Goal: Book appointment/travel/reservation

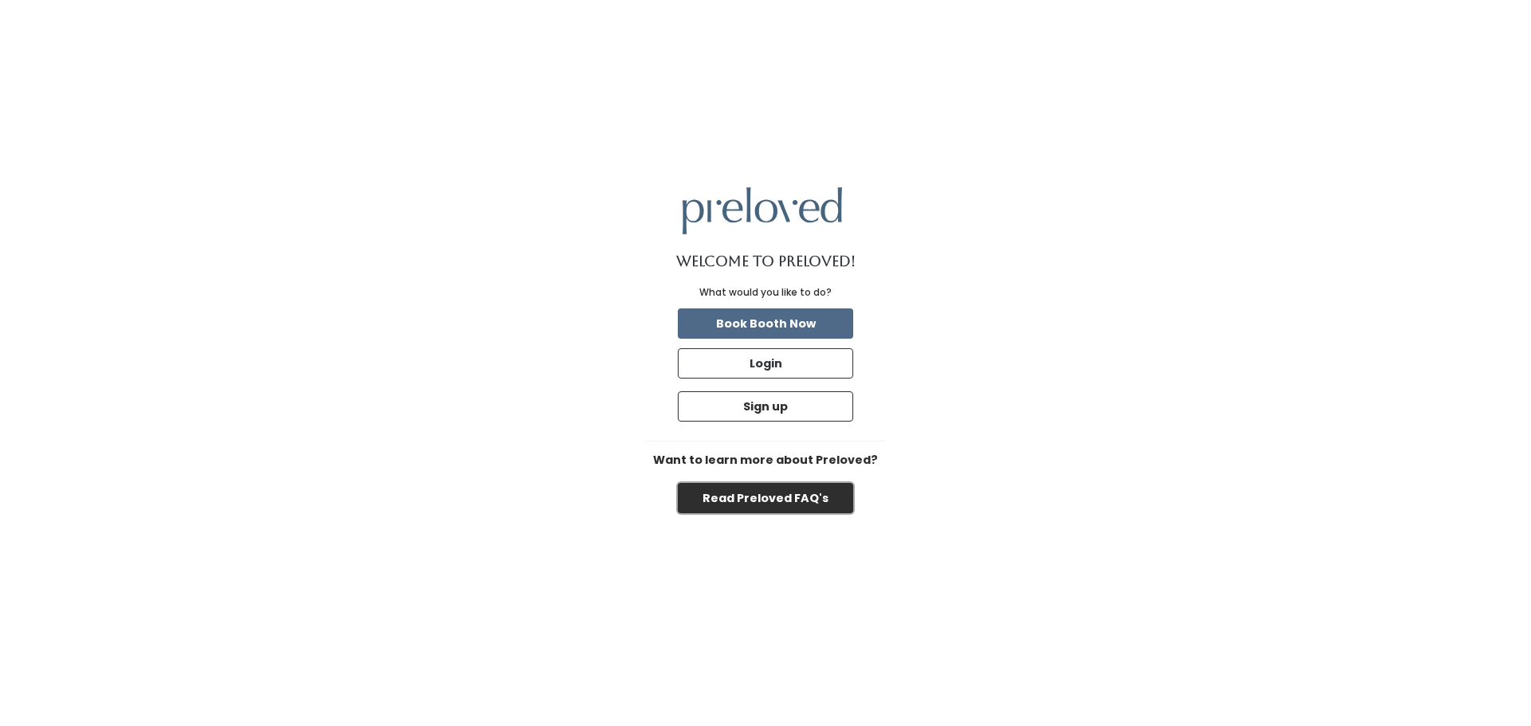
click at [812, 498] on button "Read Preloved FAQ's" at bounding box center [765, 498] width 175 height 30
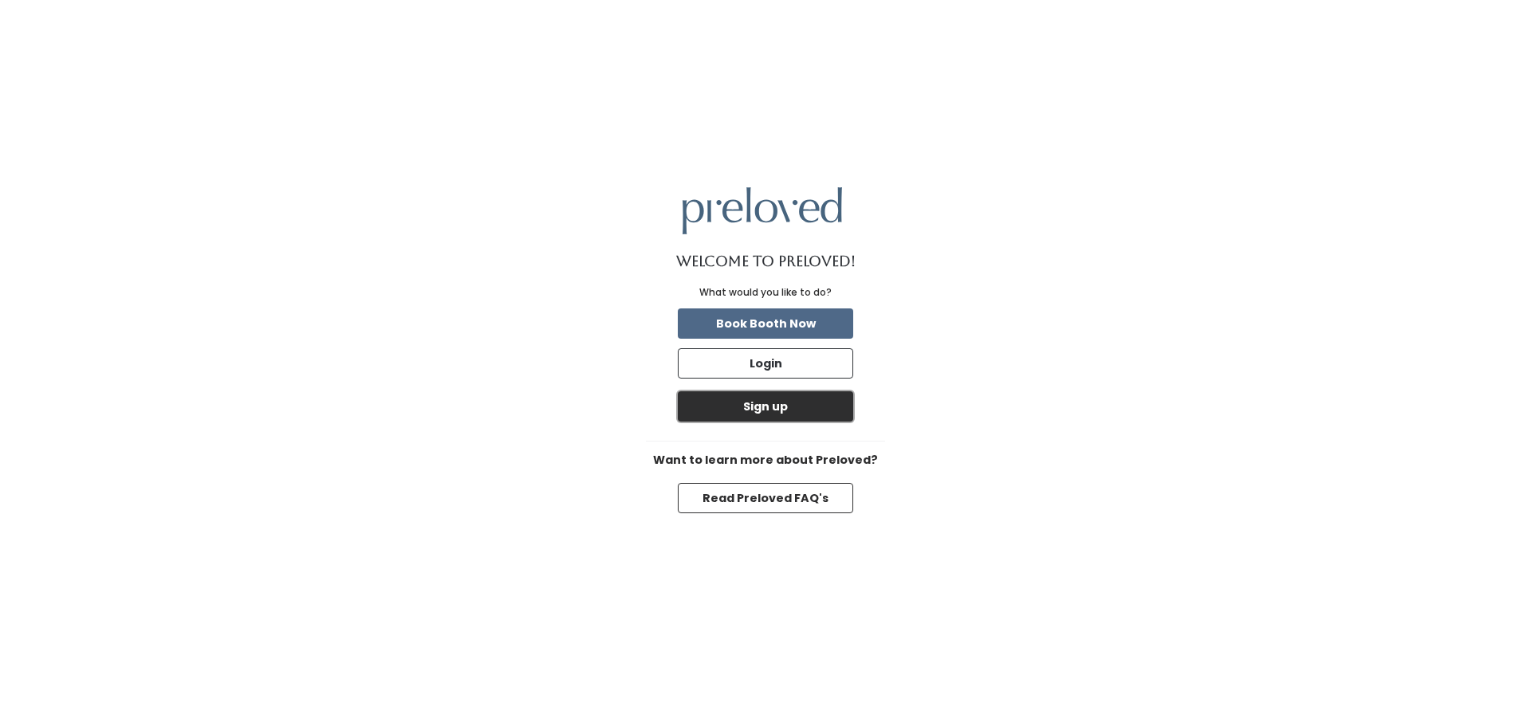
click at [798, 417] on button "Sign up" at bounding box center [765, 406] width 175 height 30
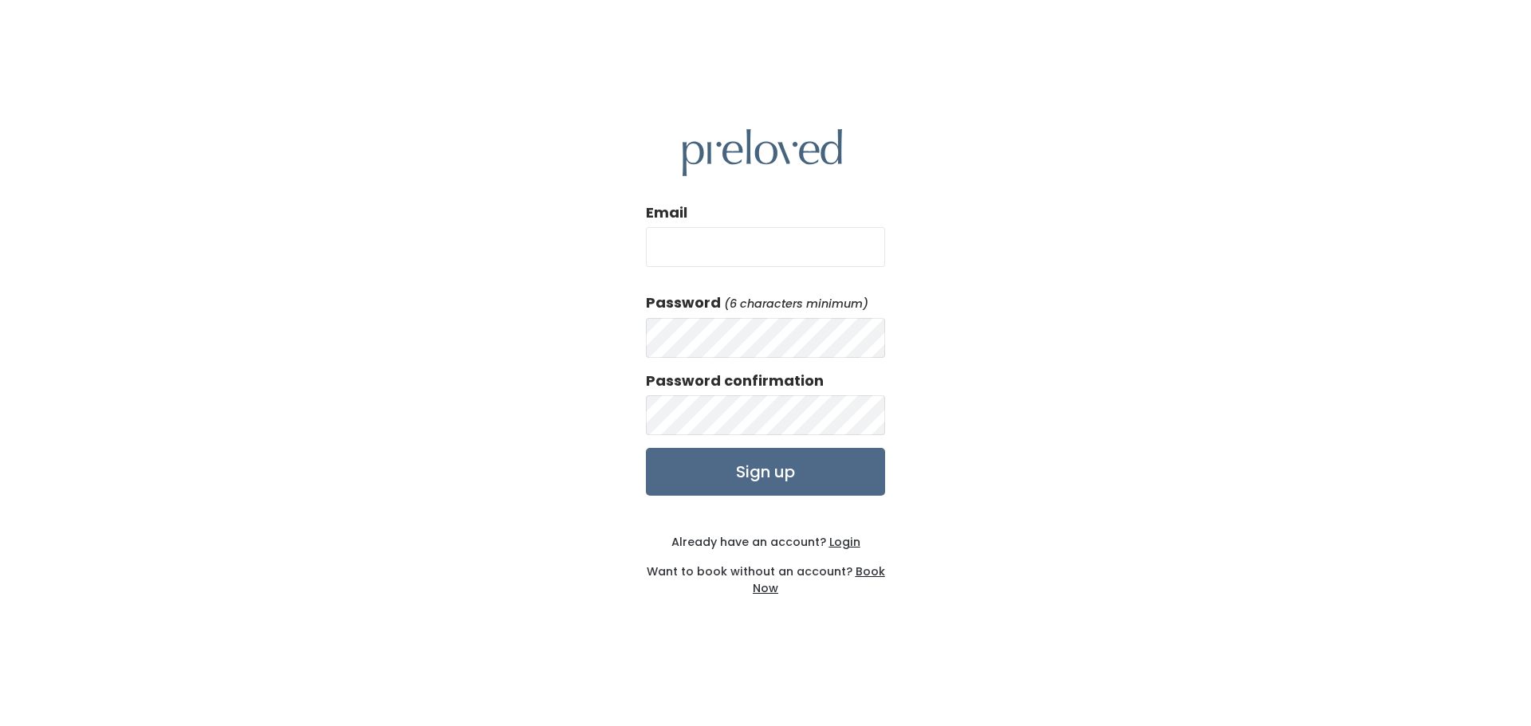
click at [721, 259] on input "Email" at bounding box center [765, 247] width 239 height 40
type input "[EMAIL_ADDRESS][PERSON_NAME][DOMAIN_NAME]"
click at [778, 482] on input "Sign up" at bounding box center [765, 472] width 239 height 48
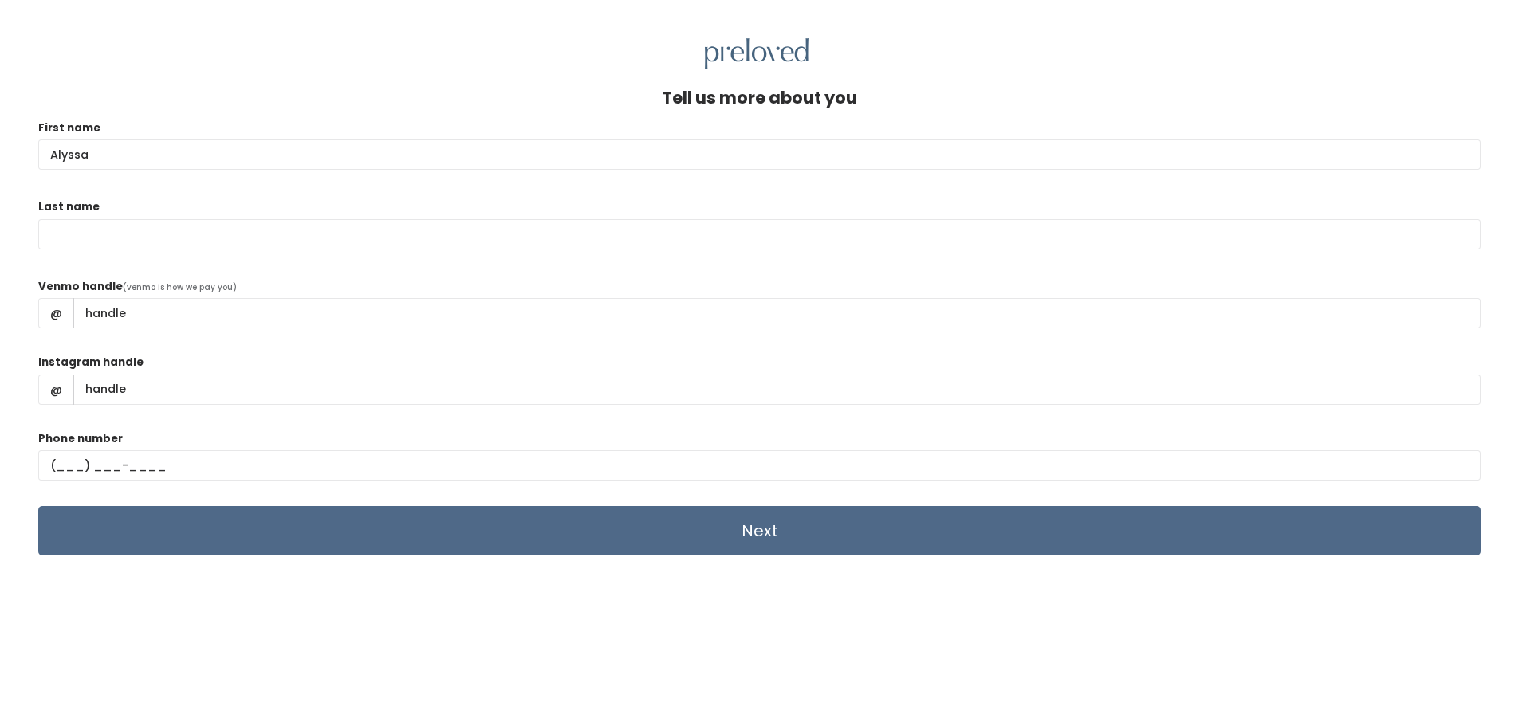
type input "Alyssa"
type input "ONeill"
type input "alyssalyn-oneill"
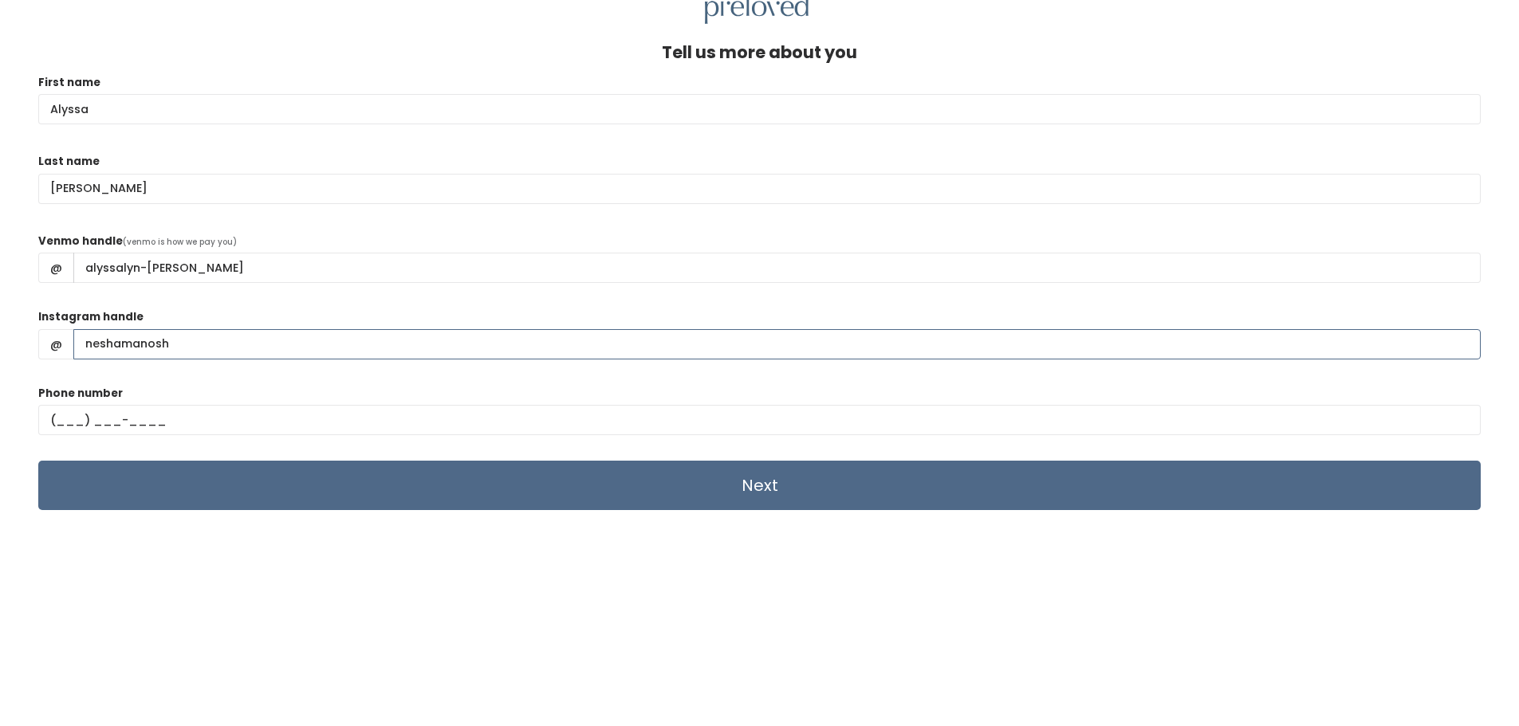
scroll to position [69, 0]
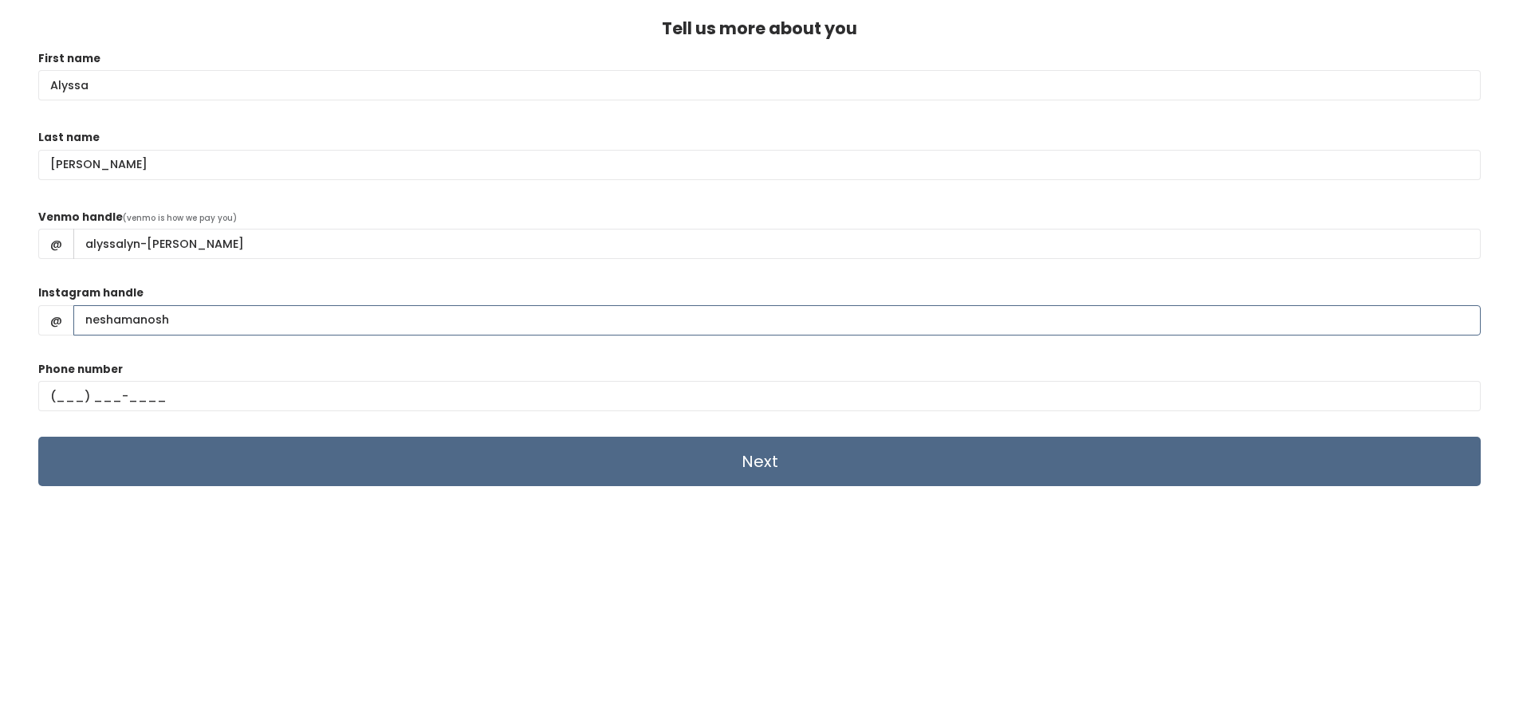
type input "neshamanosh"
click at [79, 397] on input "text" at bounding box center [759, 396] width 1442 height 30
click at [66, 395] on input "text" at bounding box center [759, 396] width 1442 height 30
type input "(832) 931-2751"
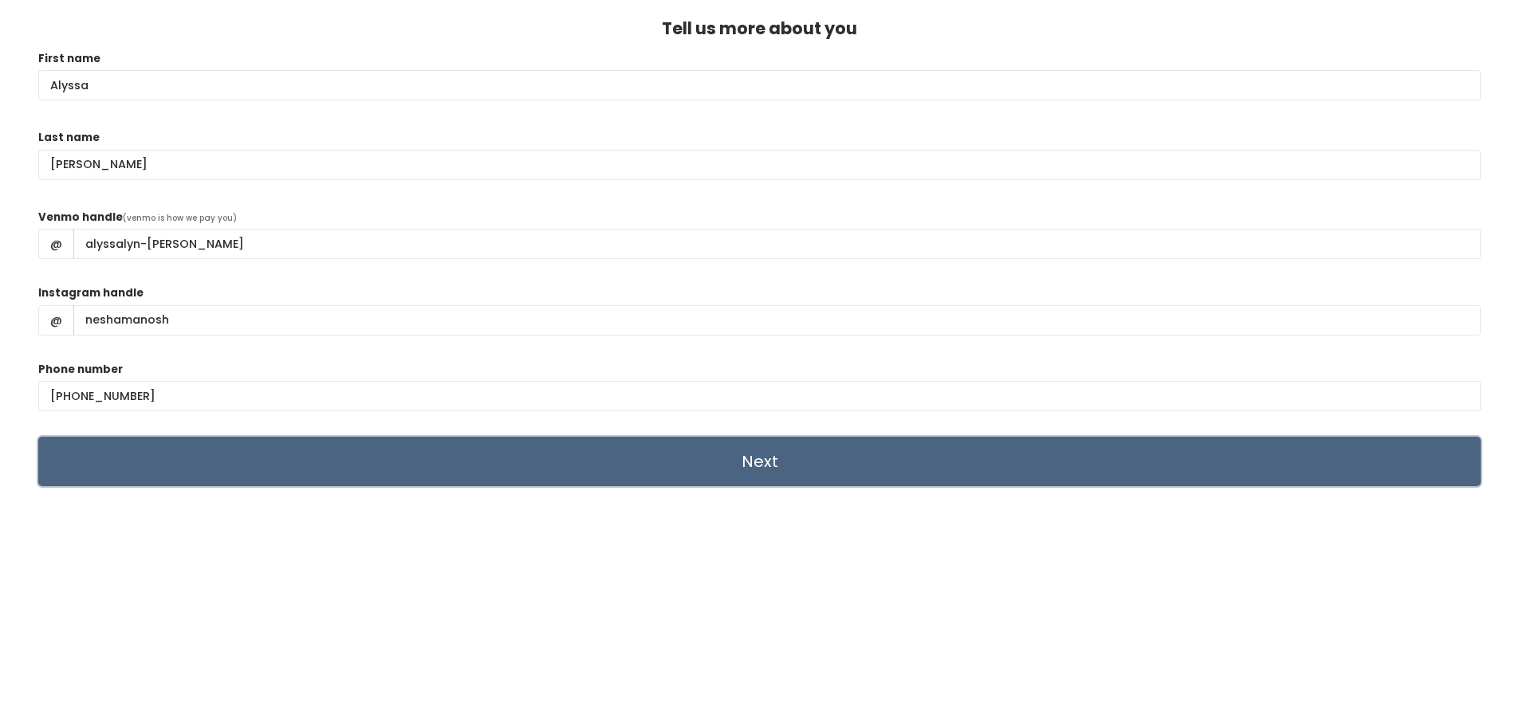
click at [745, 456] on input "Next" at bounding box center [759, 461] width 1442 height 49
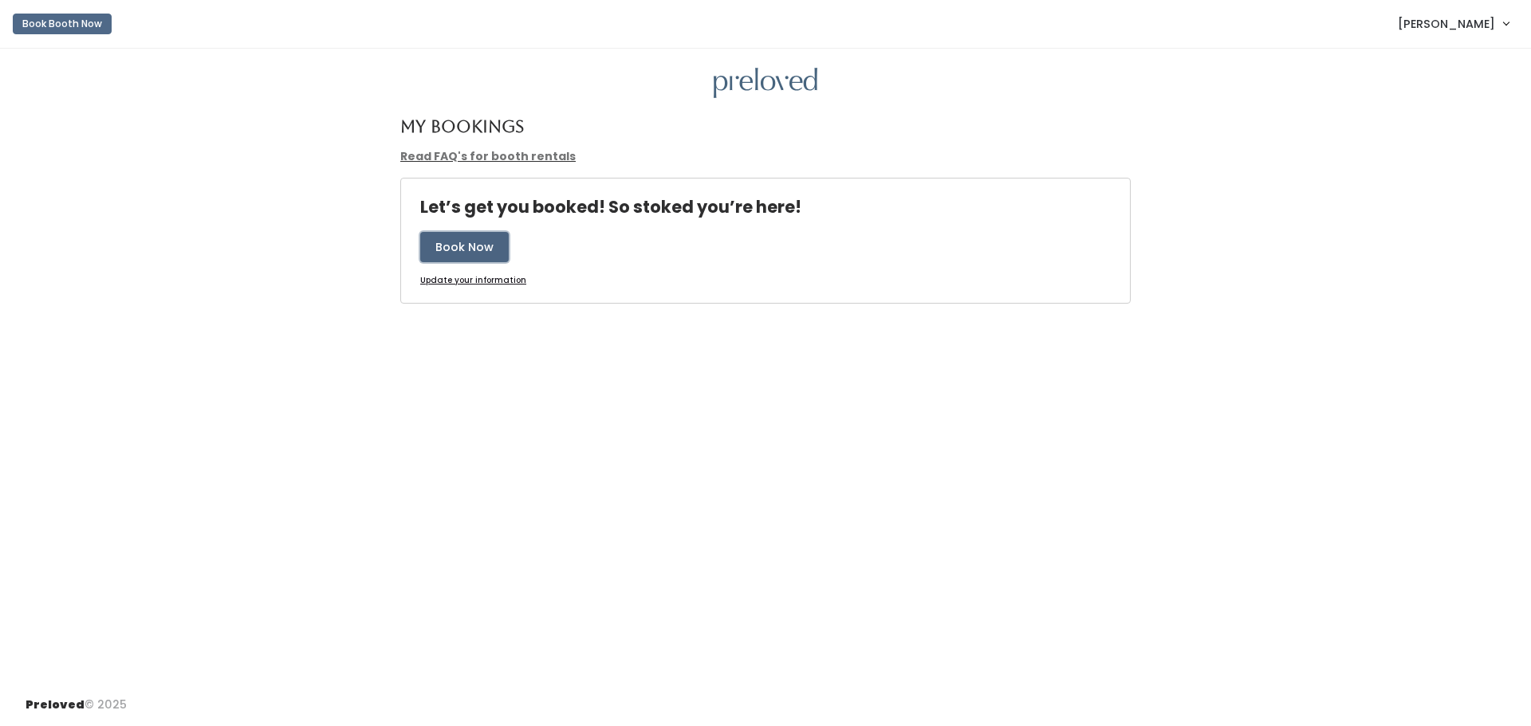
click at [485, 248] on button "Book Now" at bounding box center [464, 247] width 88 height 30
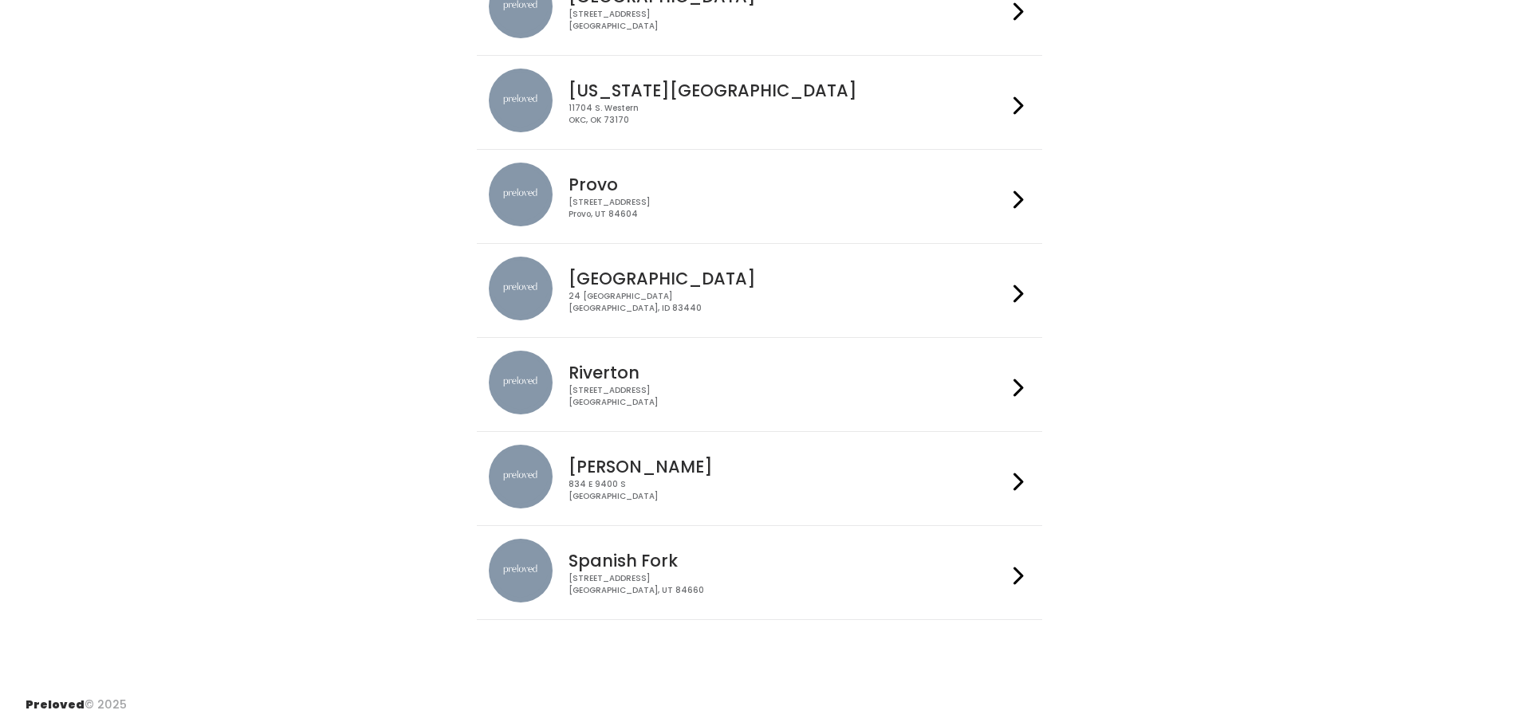
scroll to position [228, 0]
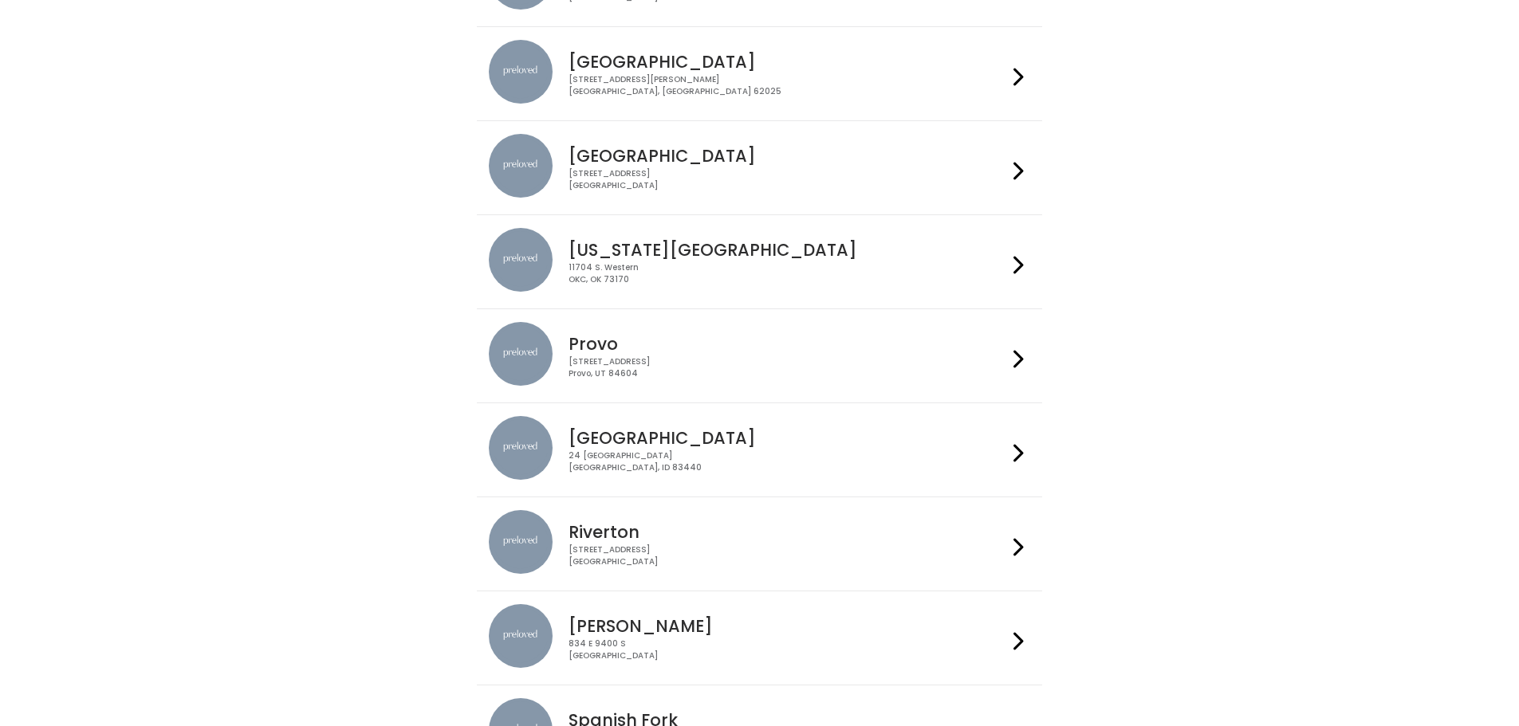
click at [848, 191] on div "[STREET_ADDRESS]" at bounding box center [787, 179] width 438 height 23
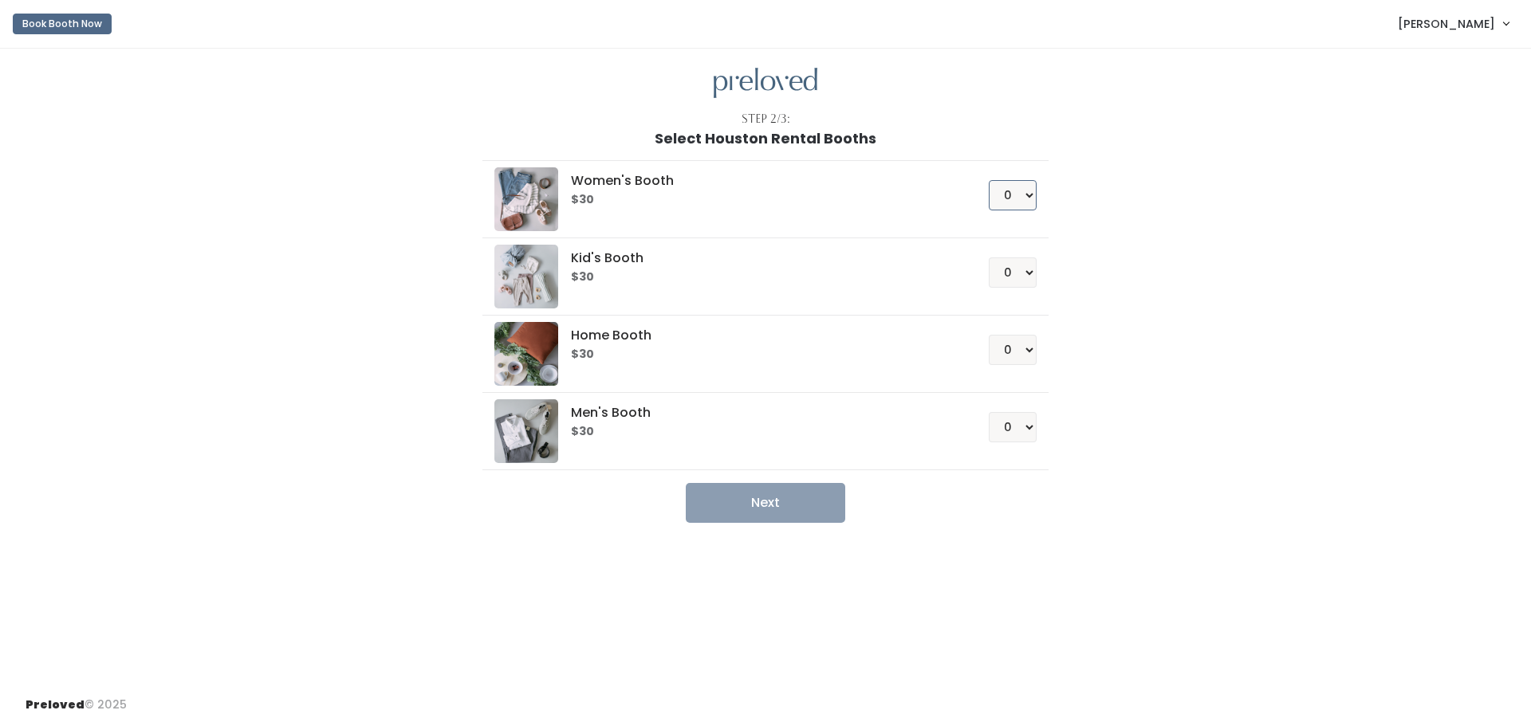
click at [1018, 191] on select "0 1 2 3 4" at bounding box center [1013, 195] width 48 height 30
select select "1"
click at [989, 180] on select "0 1 2 3 4" at bounding box center [1013, 195] width 48 height 30
click at [815, 510] on button "Next" at bounding box center [765, 503] width 159 height 40
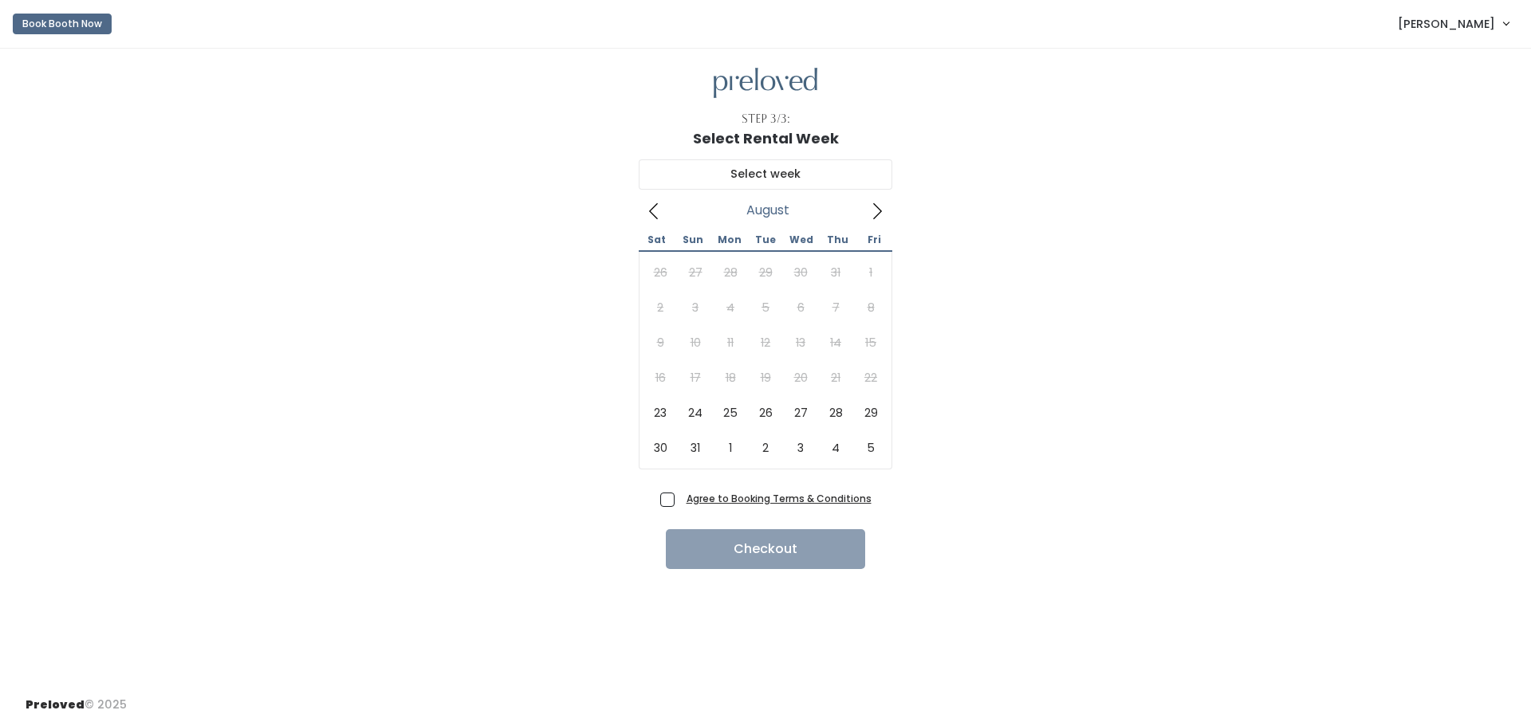
click at [879, 202] on icon at bounding box center [877, 211] width 18 height 18
click at [883, 216] on icon at bounding box center [877, 211] width 18 height 18
click at [659, 214] on icon at bounding box center [654, 211] width 18 height 18
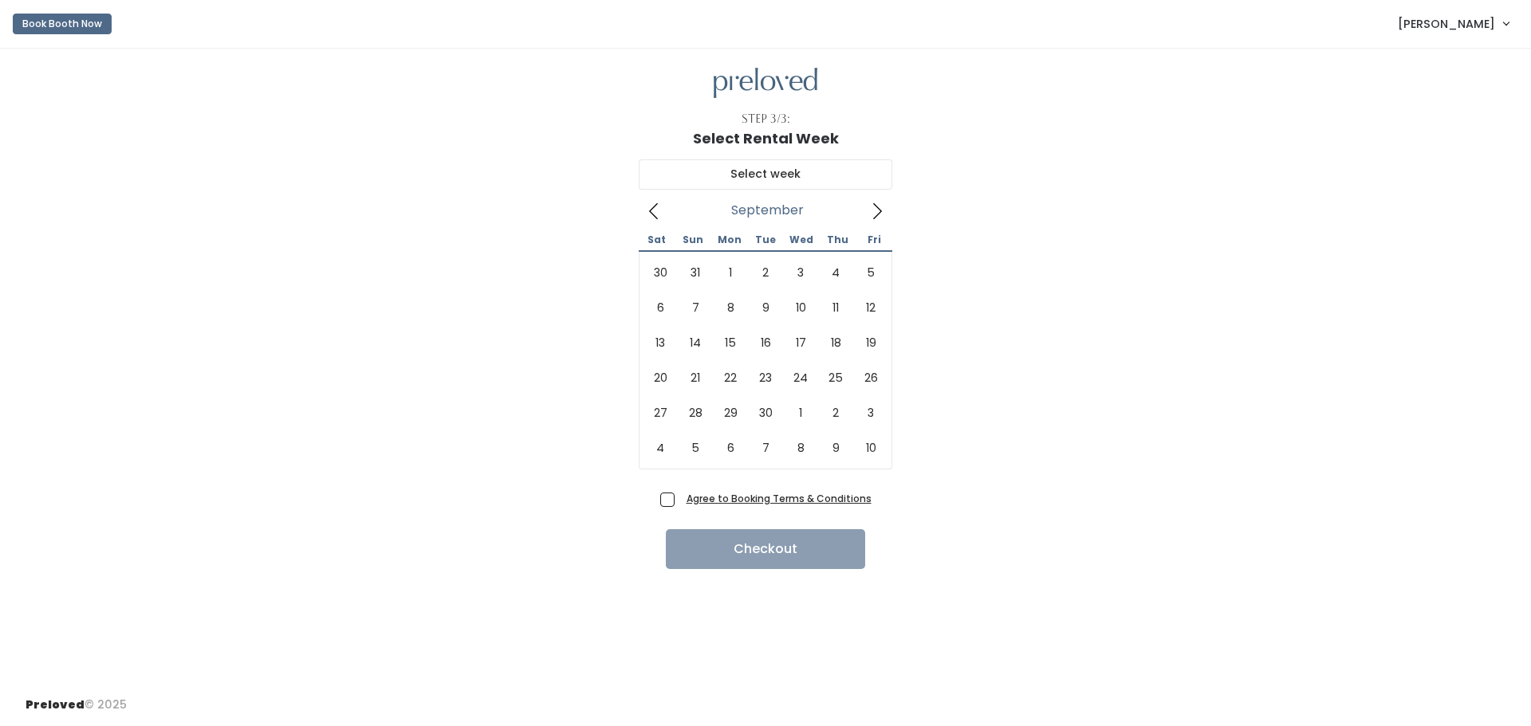
click at [659, 214] on icon at bounding box center [654, 211] width 18 height 18
click at [847, 497] on u "Agree to Booking Terms & Conditions" at bounding box center [778, 499] width 185 height 14
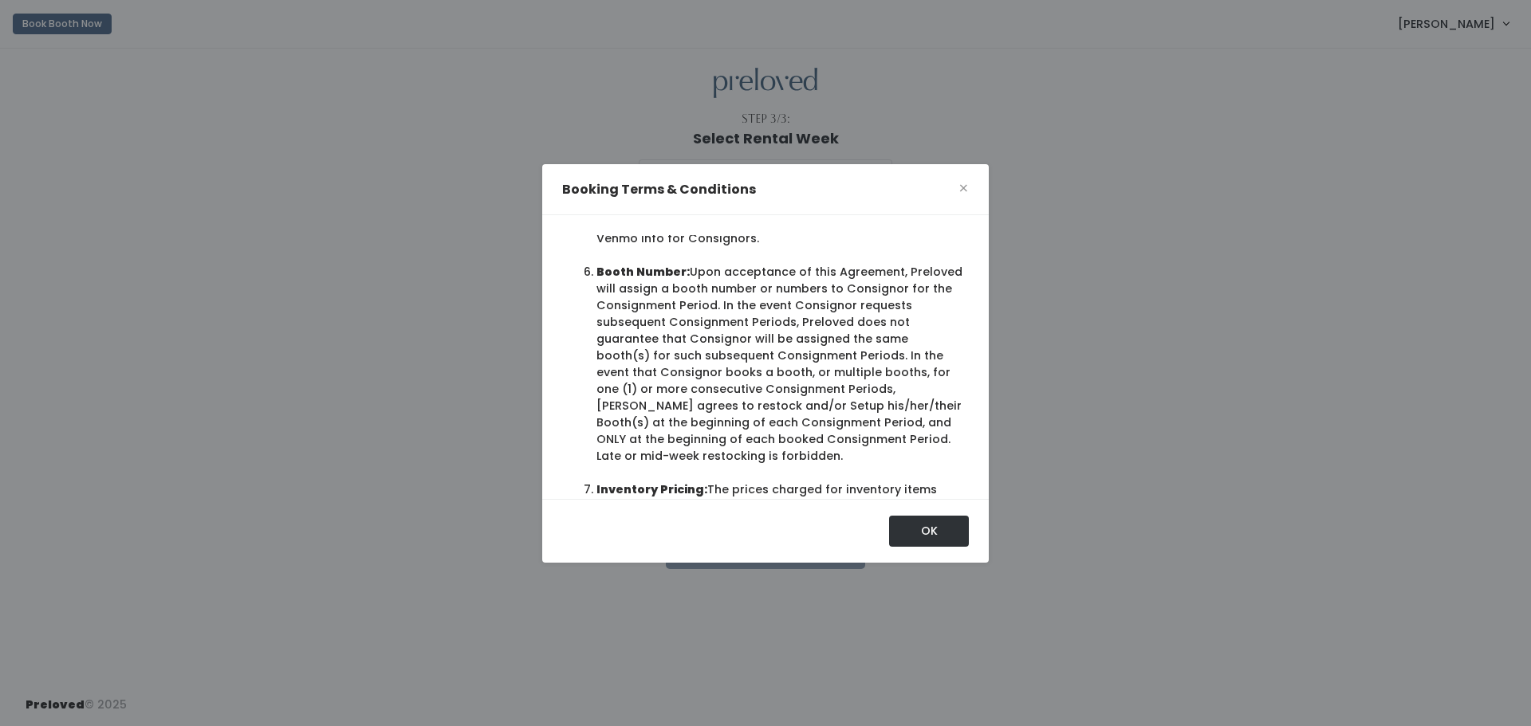
scroll to position [1036, 0]
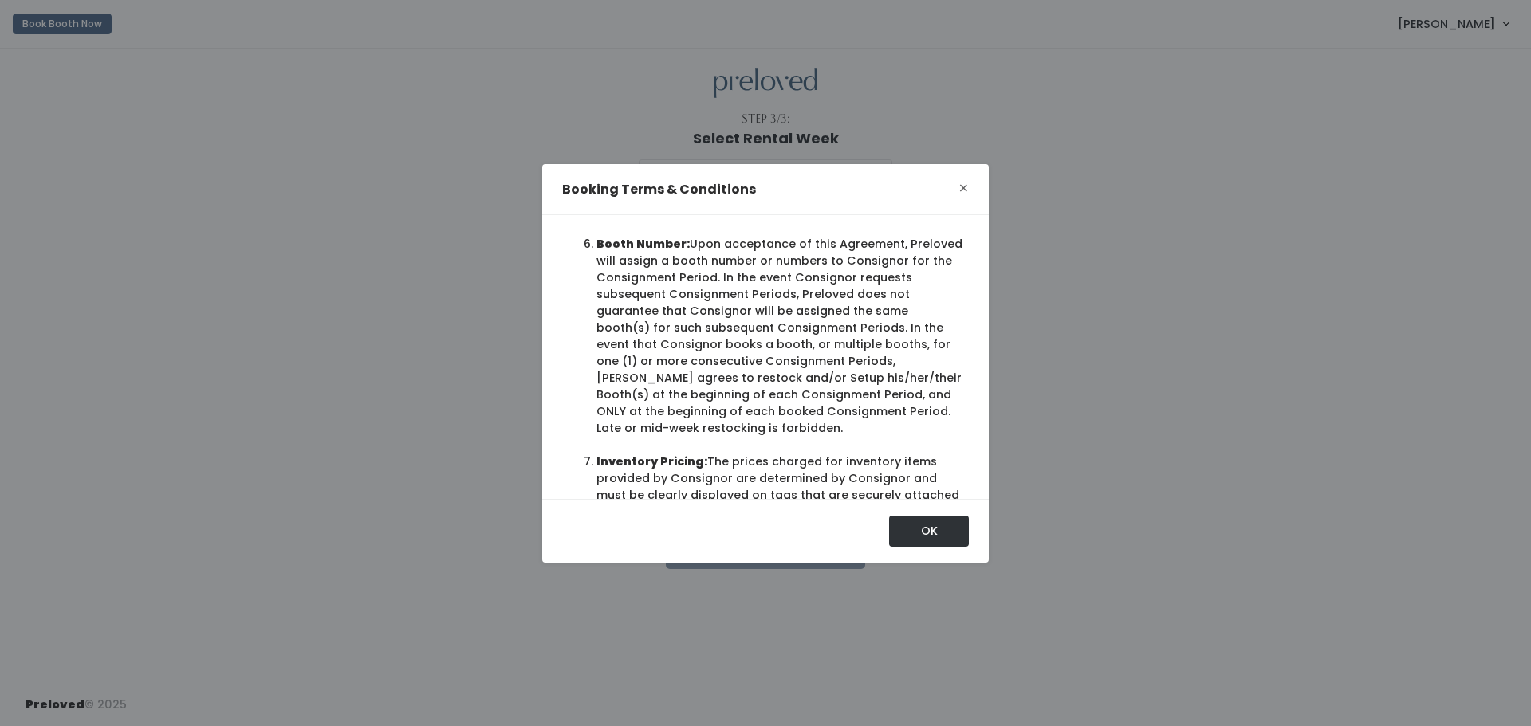
click at [968, 186] on span "×" at bounding box center [963, 188] width 10 height 25
